Goal: Task Accomplishment & Management: Use online tool/utility

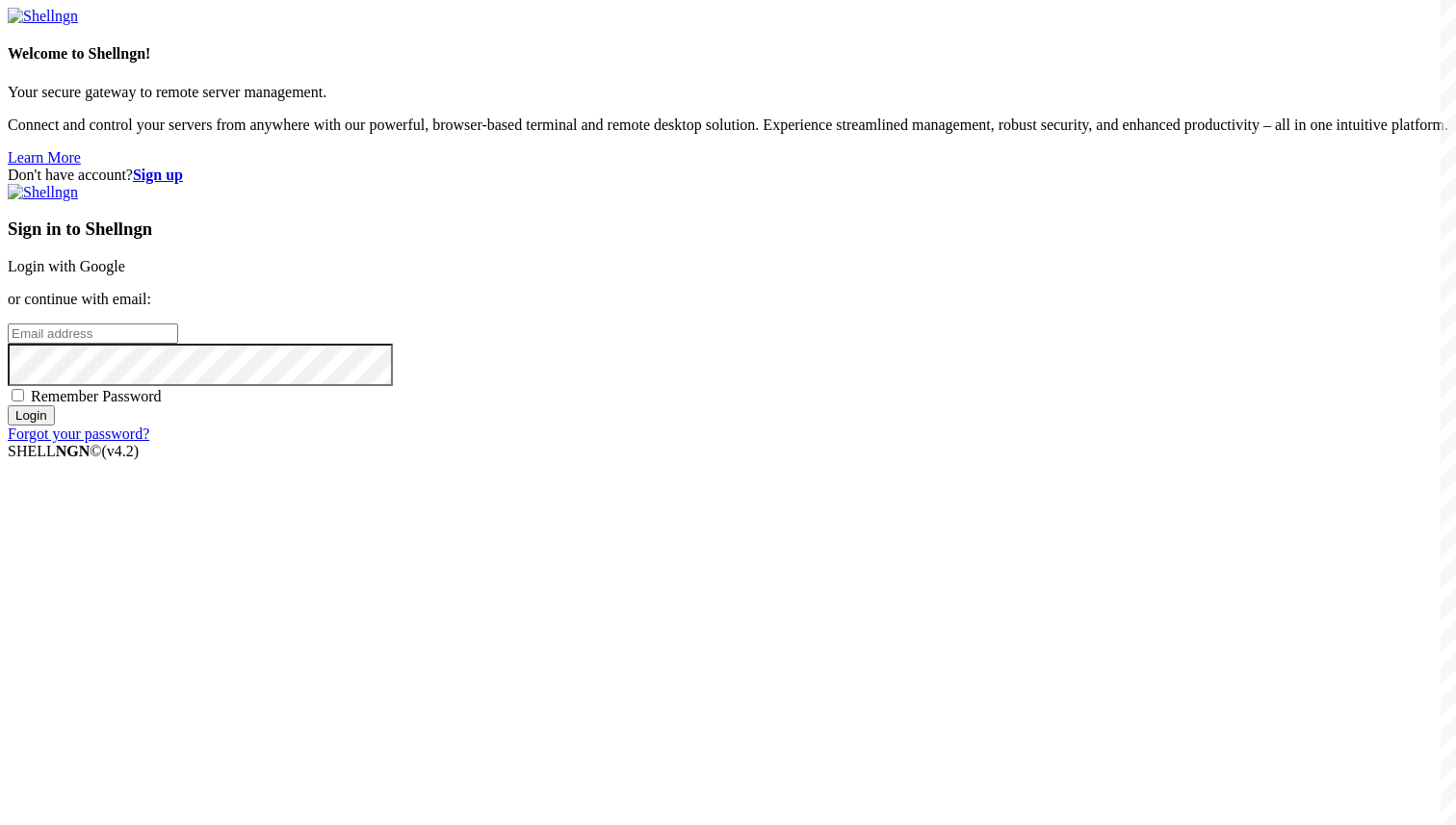
click at [178, 344] on input "email" at bounding box center [93, 334] width 170 height 21
paste input "[EMAIL_ADDRESS][DOMAIN_NAME]"
type input "[EMAIL_ADDRESS][DOMAIN_NAME]"
click at [161, 404] on span "Remember Password" at bounding box center [96, 395] width 131 height 17
click at [24, 401] on input "Remember Password" at bounding box center [18, 394] width 13 height 13
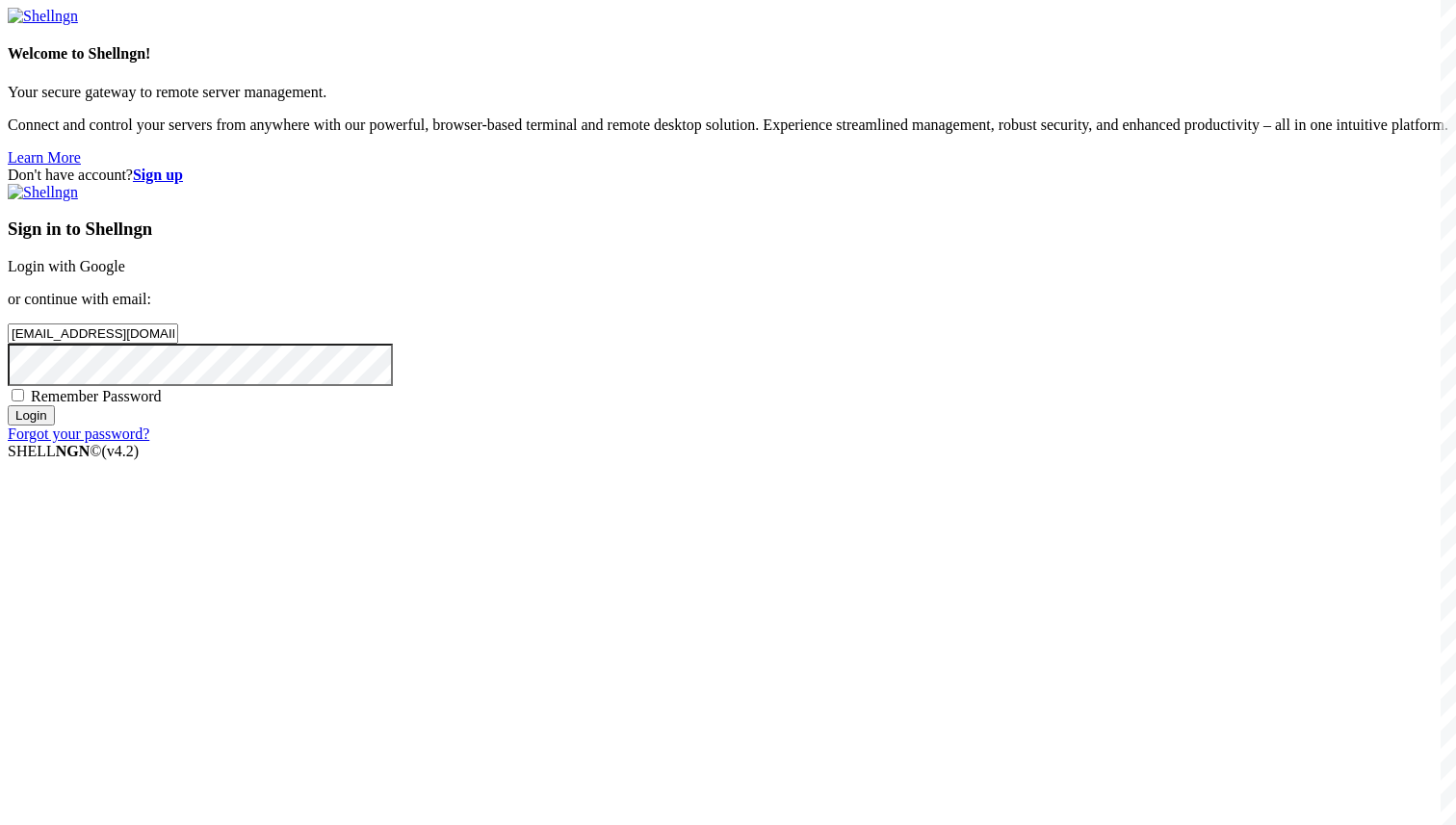
checkbox input "true"
click at [55, 426] on input "Login" at bounding box center [31, 415] width 47 height 21
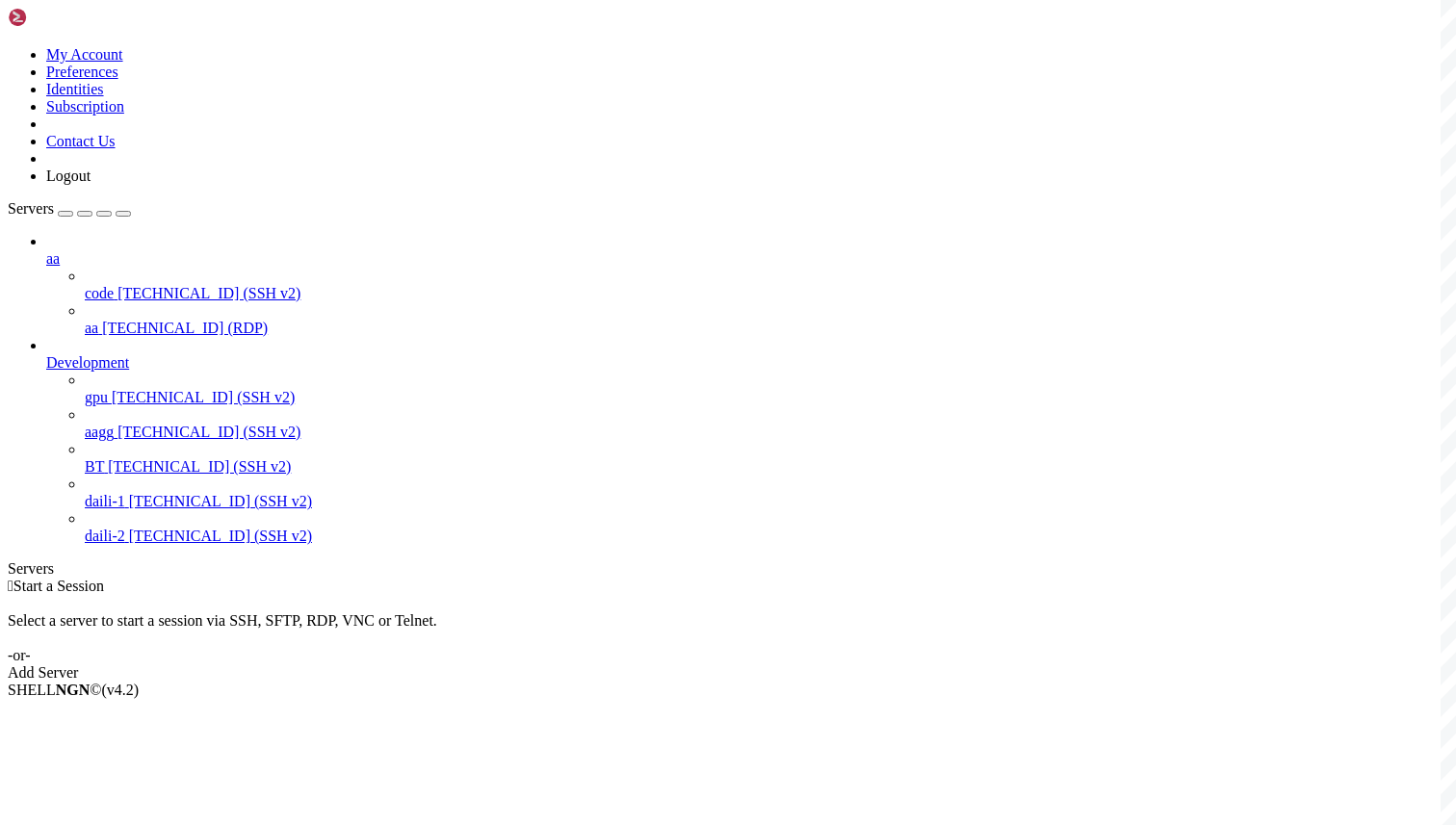
click at [98, 320] on span "aa" at bounding box center [92, 328] width 14 height 17
click at [97, 714] on span "Connect" at bounding box center [71, 722] width 51 height 17
